Goal: Task Accomplishment & Management: Manage account settings

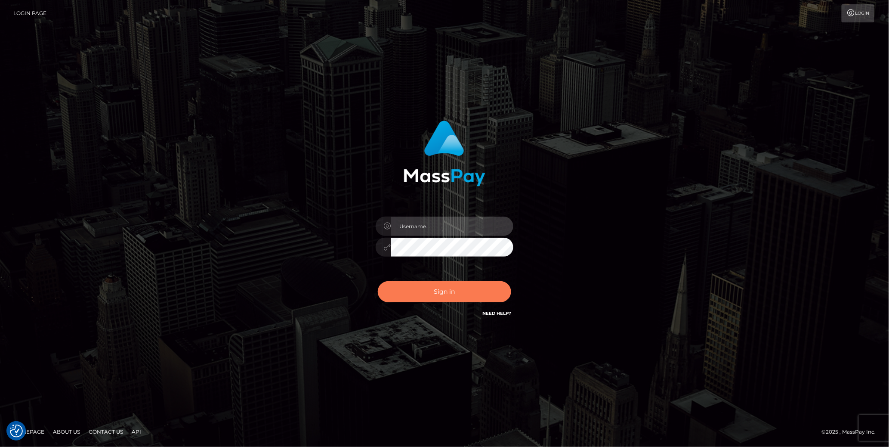
type input "cheli"
click at [439, 300] on button "Sign in" at bounding box center [444, 291] width 133 height 21
type input "cheli"
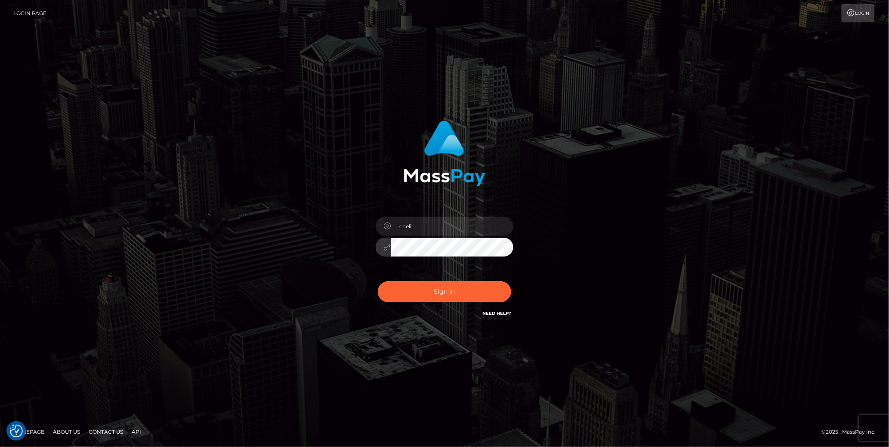
click at [601, 237] on div "cheli Sign in" at bounding box center [444, 223] width 490 height 219
click at [447, 289] on button "Sign in" at bounding box center [444, 291] width 133 height 21
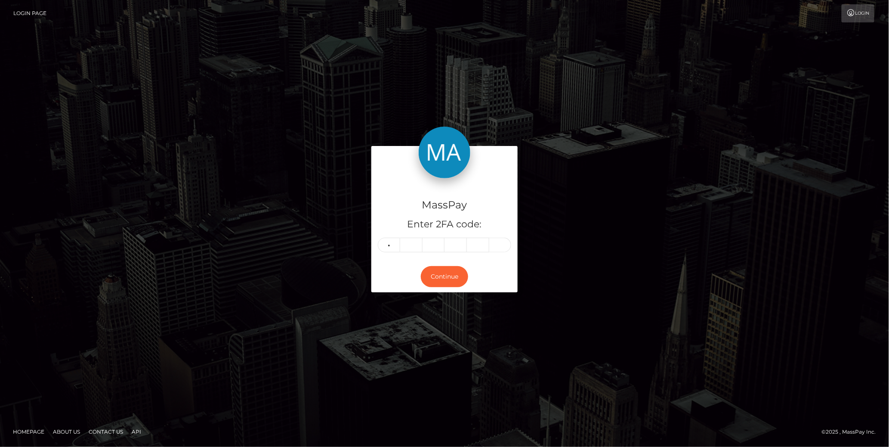
type input "5"
type input "6"
type input "7"
type input "8"
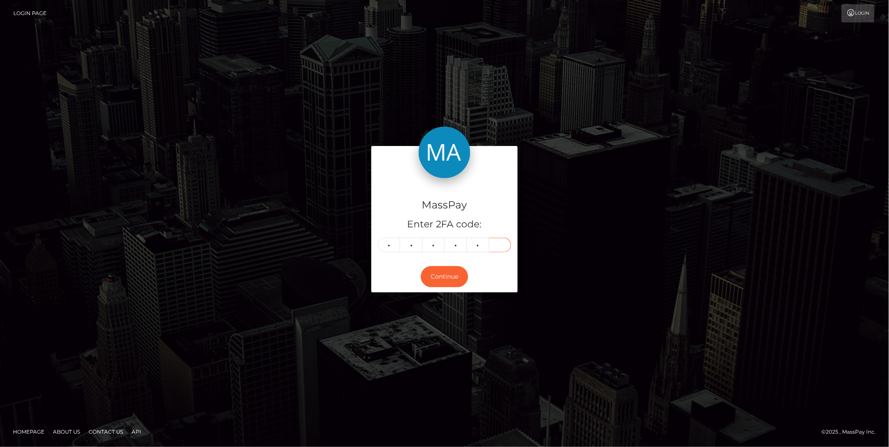
type input "2"
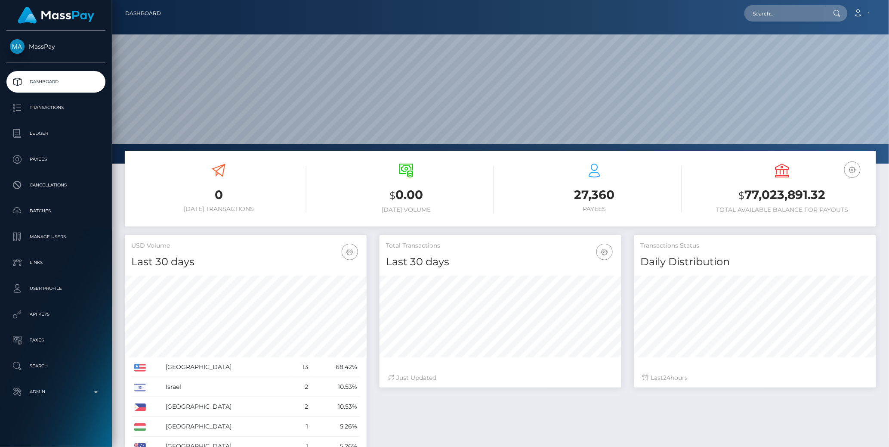
scroll to position [152, 242]
